Goal: Task Accomplishment & Management: Use online tool/utility

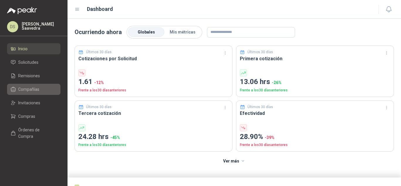
click at [35, 88] on span "Compañías" at bounding box center [28, 89] width 21 height 6
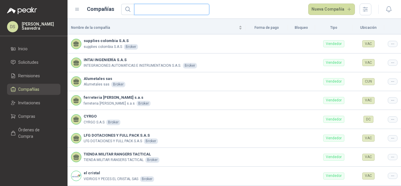
click at [182, 7] on input "text" at bounding box center [169, 9] width 63 height 11
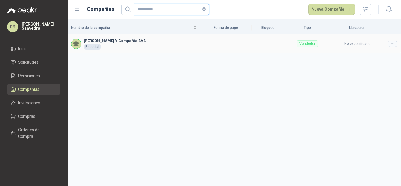
type input "**********"
click at [391, 42] on icon at bounding box center [392, 44] width 4 height 4
click at [389, 43] on div at bounding box center [393, 44] width 10 height 6
click at [385, 53] on span "Editar compañía" at bounding box center [377, 54] width 30 height 6
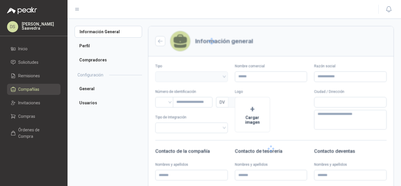
type input "**********"
type input "*********"
type input "*"
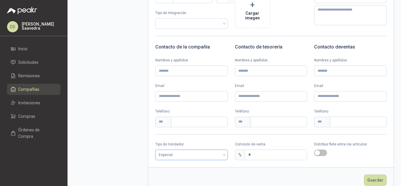
scroll to position [117, 0]
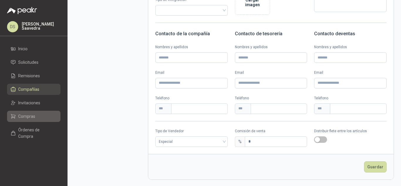
click at [38, 113] on link "Compras" at bounding box center [33, 116] width 53 height 11
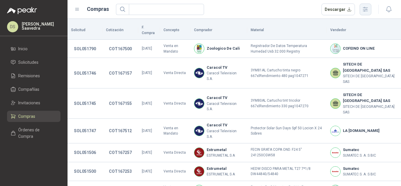
click at [365, 9] on icon "button" at bounding box center [365, 9] width 7 height 7
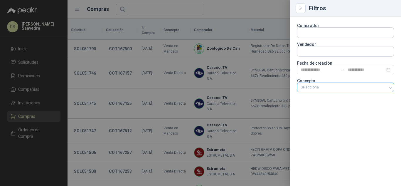
click at [327, 92] on div "Selecciona" at bounding box center [345, 87] width 97 height 11
click at [332, 87] on div at bounding box center [342, 87] width 88 height 4
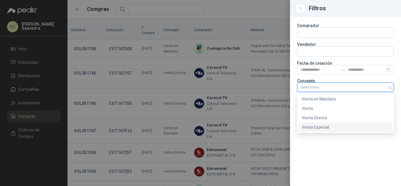
click at [326, 127] on div "Venta Especial" at bounding box center [345, 127] width 87 height 6
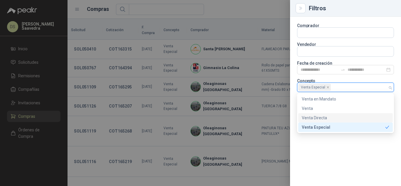
click at [247, 4] on div at bounding box center [200, 93] width 401 height 186
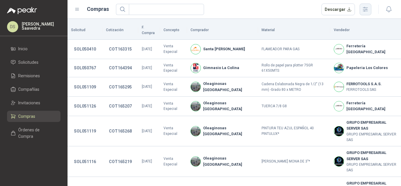
click at [368, 14] on button "button" at bounding box center [365, 10] width 12 height 12
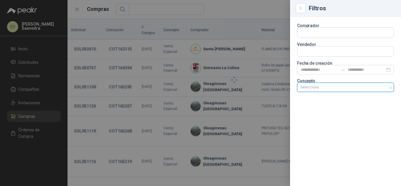
click at [377, 87] on div at bounding box center [342, 87] width 88 height 4
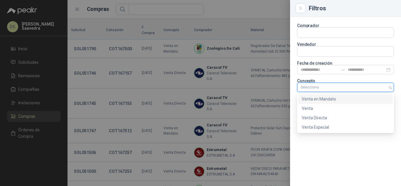
click at [351, 99] on div "Venta en Mandato" at bounding box center [345, 99] width 87 height 6
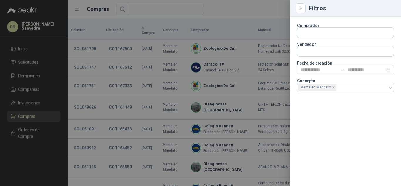
click at [252, 8] on div at bounding box center [200, 93] width 401 height 186
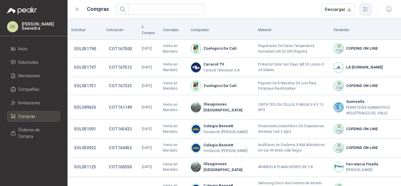
click at [366, 7] on icon "button" at bounding box center [365, 9] width 5 height 4
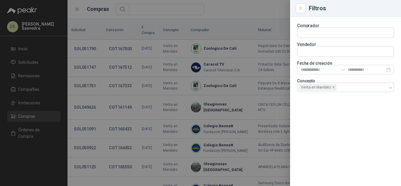
click at [327, 74] on section "Comprador Vendedor Fecha de creación Concepto Venta en Mandato" at bounding box center [345, 58] width 97 height 69
click at [327, 71] on input at bounding box center [319, 69] width 38 height 6
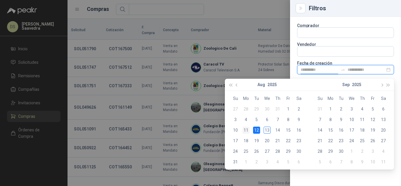
type input "**********"
drag, startPoint x: 244, startPoint y: 130, endPoint x: 259, endPoint y: 131, distance: 15.3
click at [244, 130] on div "11" at bounding box center [245, 129] width 7 height 7
type input "**********"
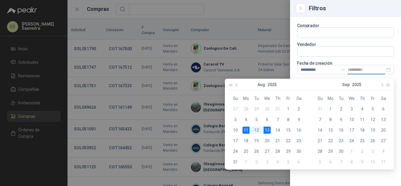
click at [270, 129] on div "13" at bounding box center [266, 129] width 7 height 7
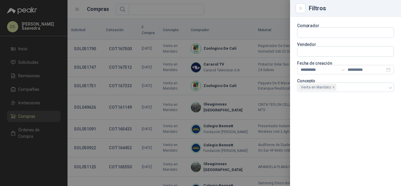
click at [249, 6] on div at bounding box center [200, 93] width 401 height 186
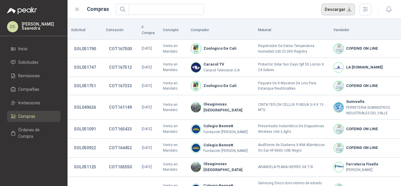
click at [339, 8] on button "Descargar" at bounding box center [338, 10] width 34 height 12
